Goal: Information Seeking & Learning: Learn about a topic

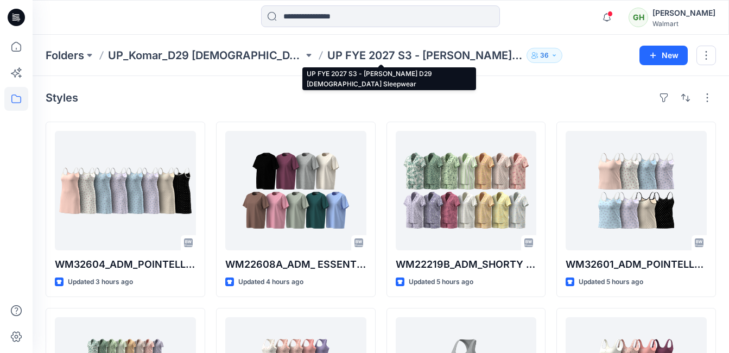
click at [358, 53] on p "UP FYE 2027 S3 - [PERSON_NAME] D29 [DEMOGRAPHIC_DATA] Sleepwear" at bounding box center [424, 55] width 195 height 15
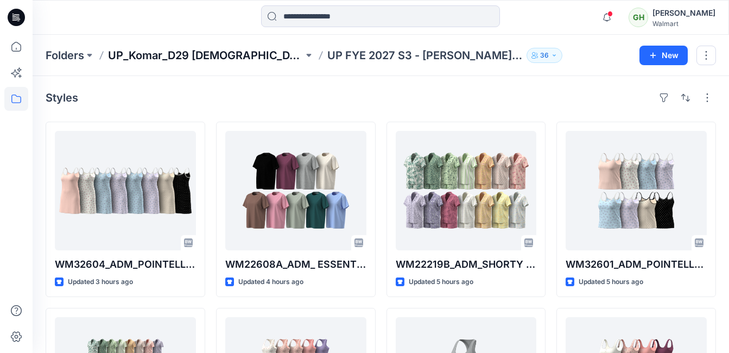
click at [218, 54] on p "UP_Komar_D29 [DEMOGRAPHIC_DATA] Sleep" at bounding box center [205, 55] width 195 height 15
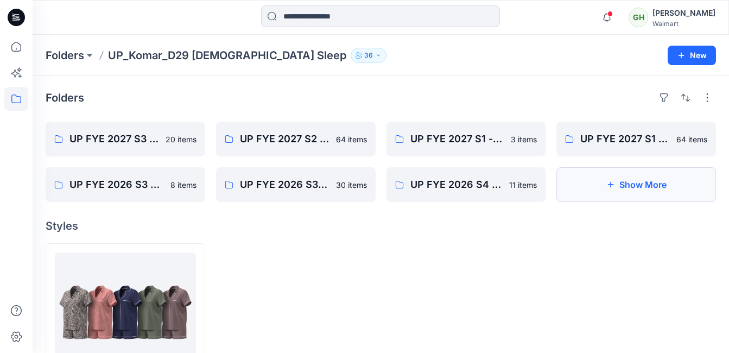
click at [628, 185] on button "Show More" at bounding box center [636, 184] width 160 height 35
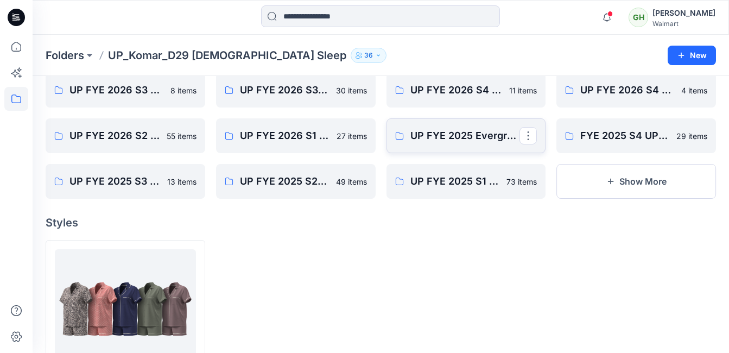
scroll to position [95, 0]
click at [618, 181] on button "Show More" at bounding box center [636, 180] width 160 height 35
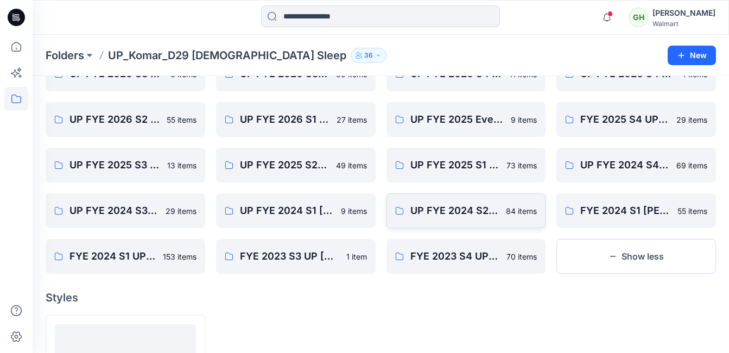
scroll to position [110, 0]
click at [595, 250] on button "Show less" at bounding box center [636, 256] width 160 height 35
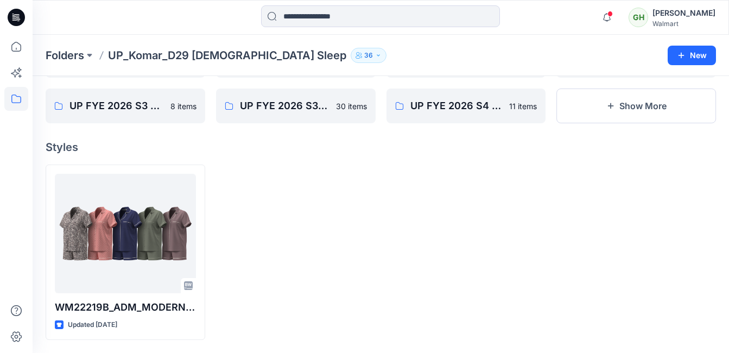
scroll to position [0, 0]
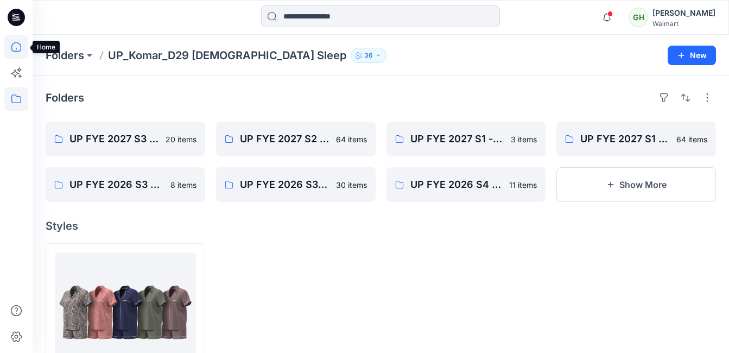
click at [18, 50] on icon at bounding box center [16, 47] width 24 height 24
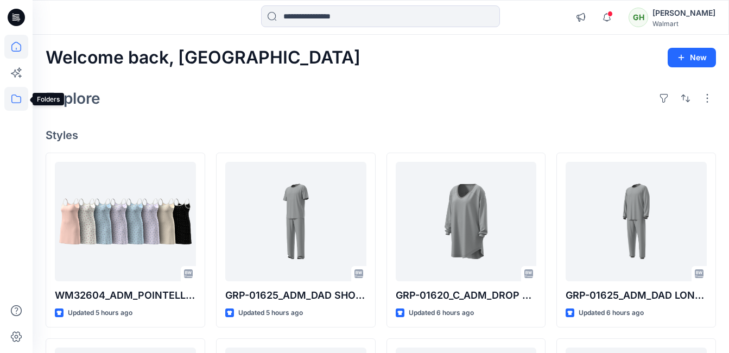
click at [17, 99] on icon at bounding box center [16, 99] width 24 height 24
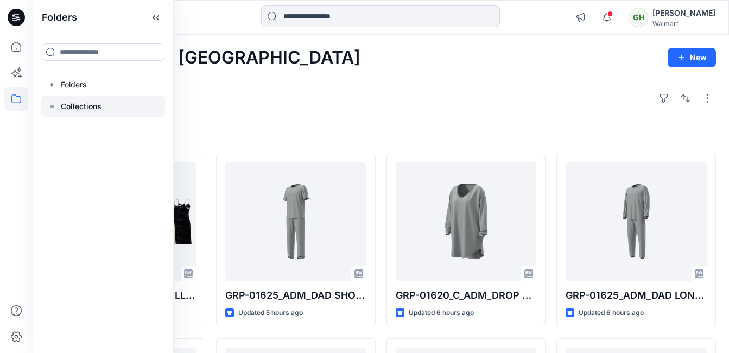
click at [88, 107] on p "Collections" at bounding box center [81, 106] width 41 height 13
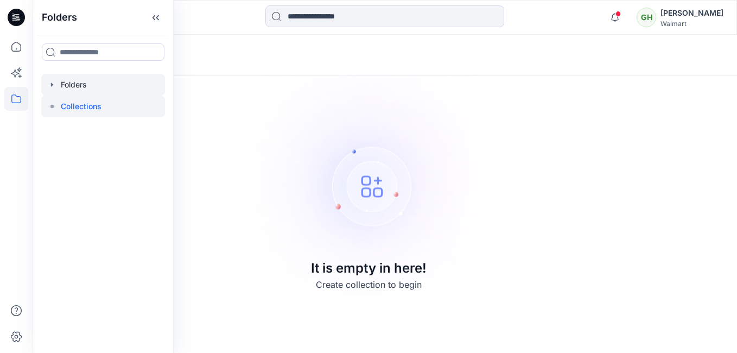
click at [81, 83] on div at bounding box center [103, 85] width 124 height 22
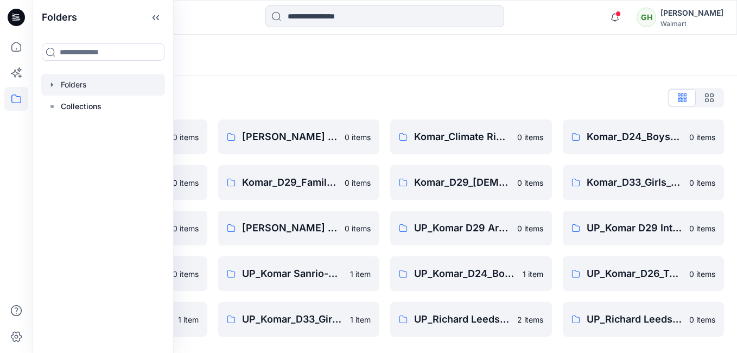
click at [526, 53] on div "Folders" at bounding box center [343, 55] width 594 height 15
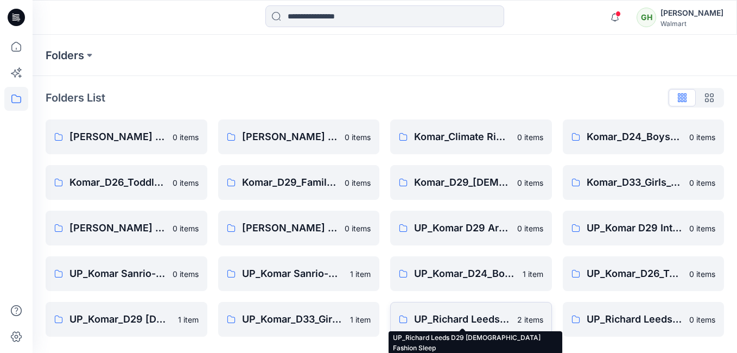
click at [499, 315] on p "UP_Richard Leeds D29 [DEMOGRAPHIC_DATA] Fashion Sleep" at bounding box center [462, 318] width 97 height 15
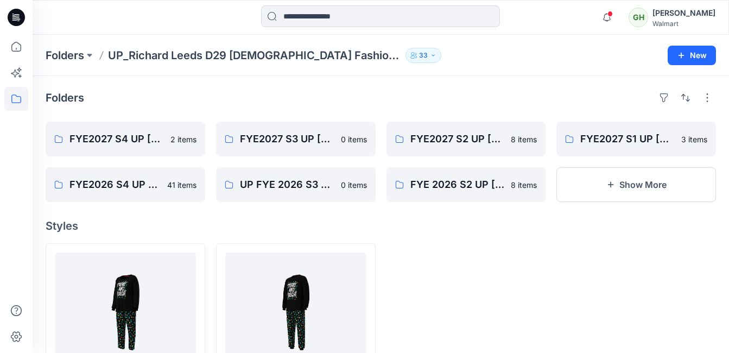
scroll to position [79, 0]
